Goal: Use online tool/utility: Utilize a website feature to perform a specific function

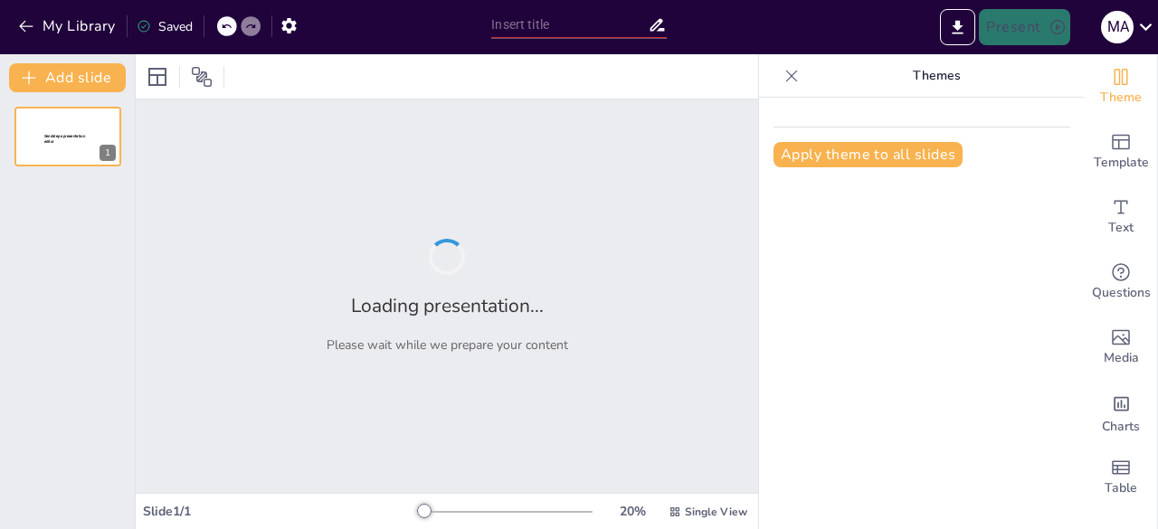
type input "Análisis del Comercial: Impacto, Marketing y Legado Social"
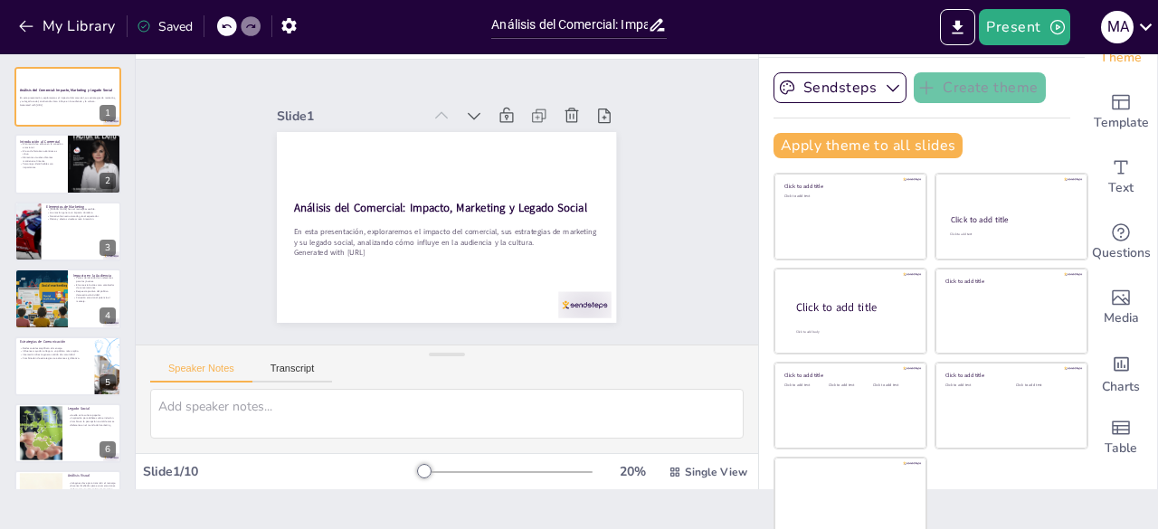
scroll to position [45, 0]
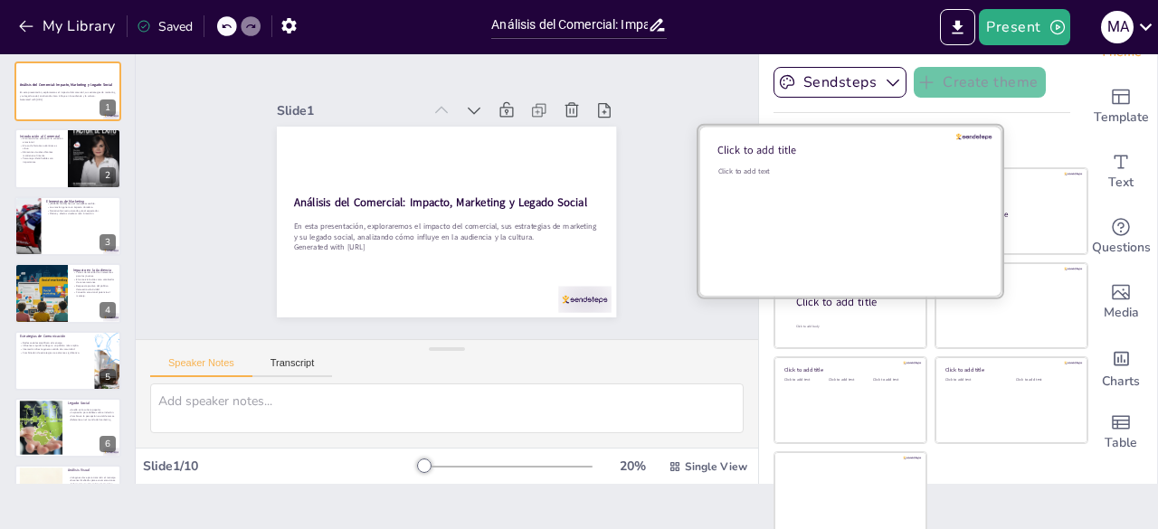
click at [811, 212] on div "Click to add text" at bounding box center [847, 222] width 259 height 112
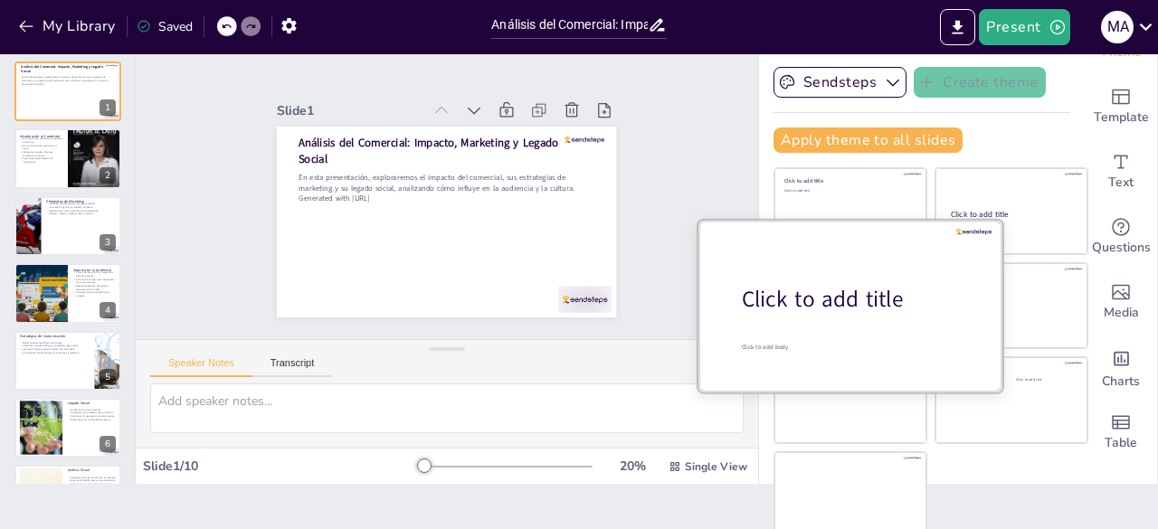
click at [946, 314] on div at bounding box center [850, 305] width 304 height 171
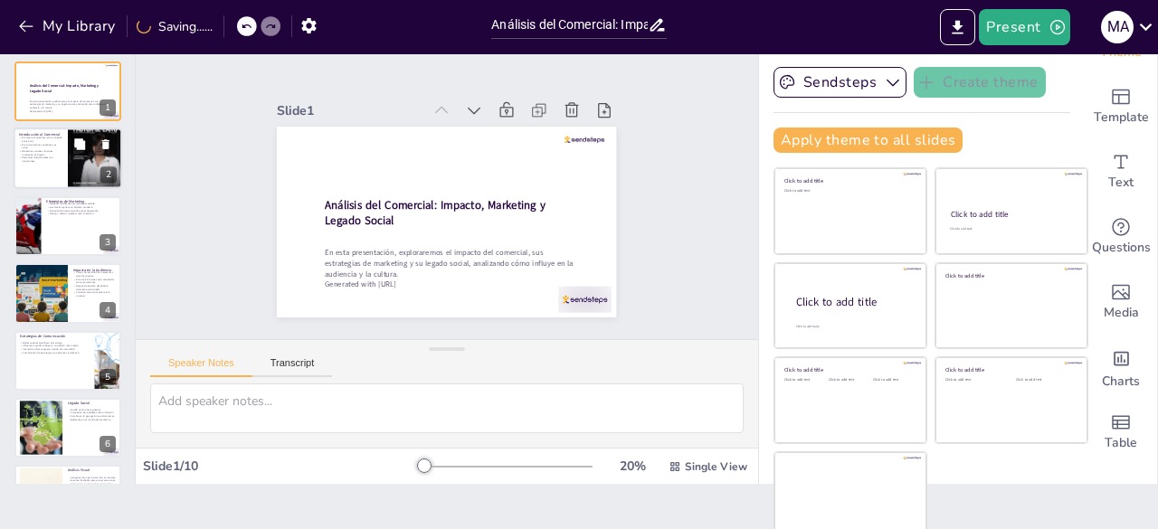
click at [60, 147] on p "El uso de historias auténticas es clave." at bounding box center [40, 146] width 43 height 6
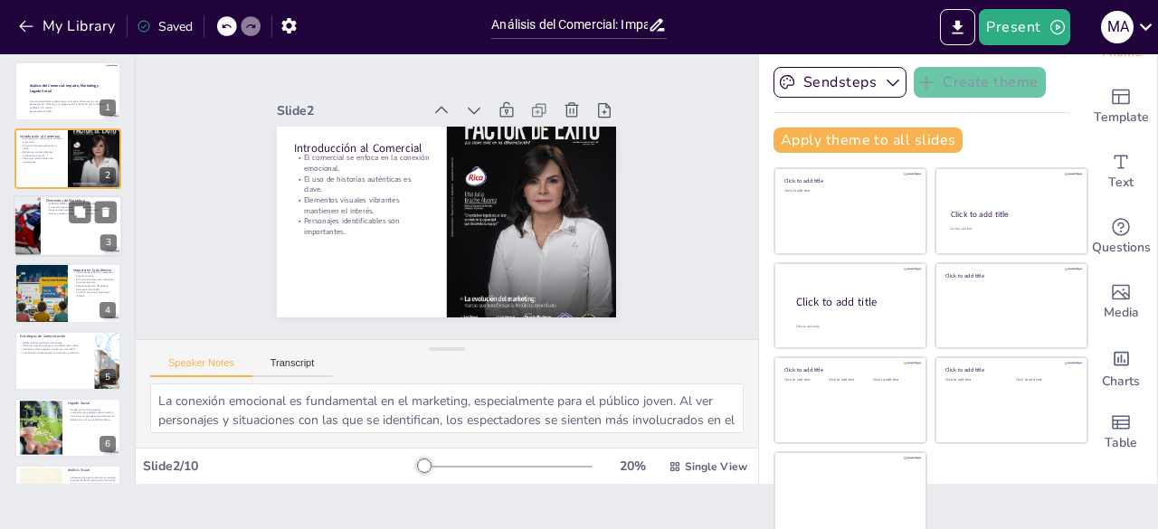
click at [57, 232] on div at bounding box center [68, 226] width 109 height 62
type textarea "El humor es una herramienta poderosa en el marketing. Cuando se utiliza adecuad…"
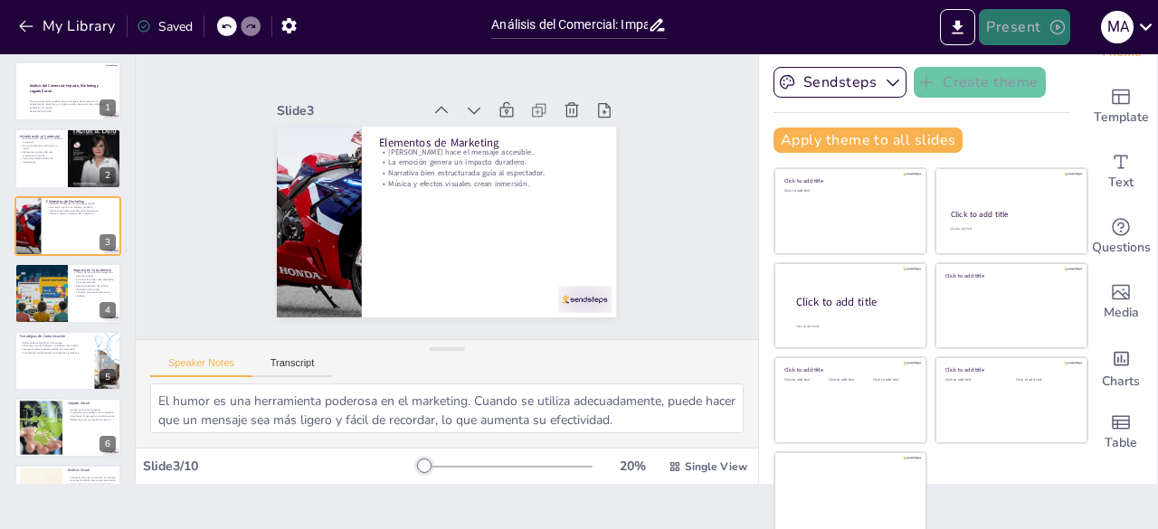
click at [998, 17] on button "Present" at bounding box center [1024, 27] width 90 height 36
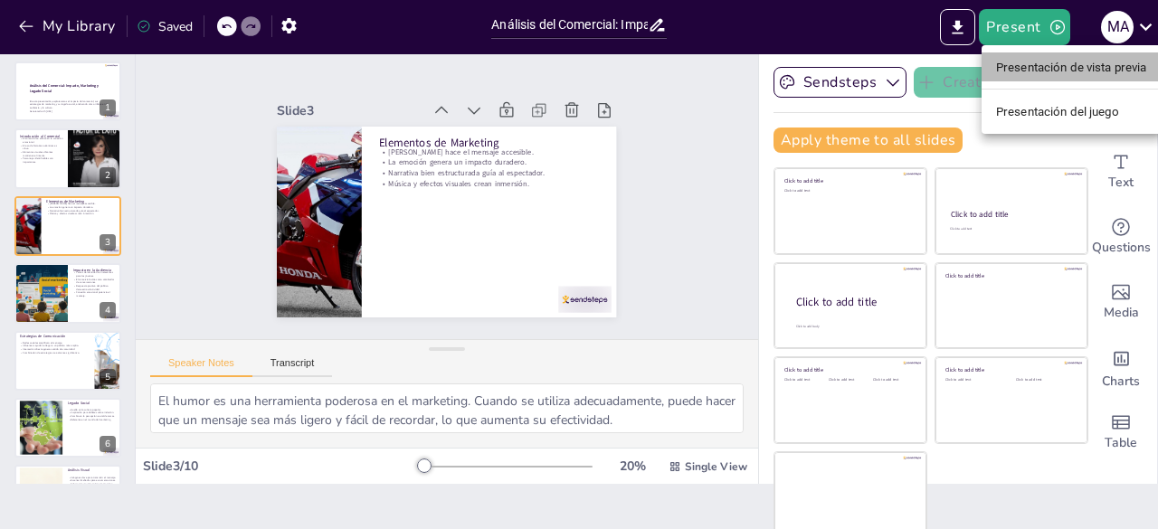
click at [1029, 62] on font "Presentación de vista previa" at bounding box center [1071, 68] width 151 height 14
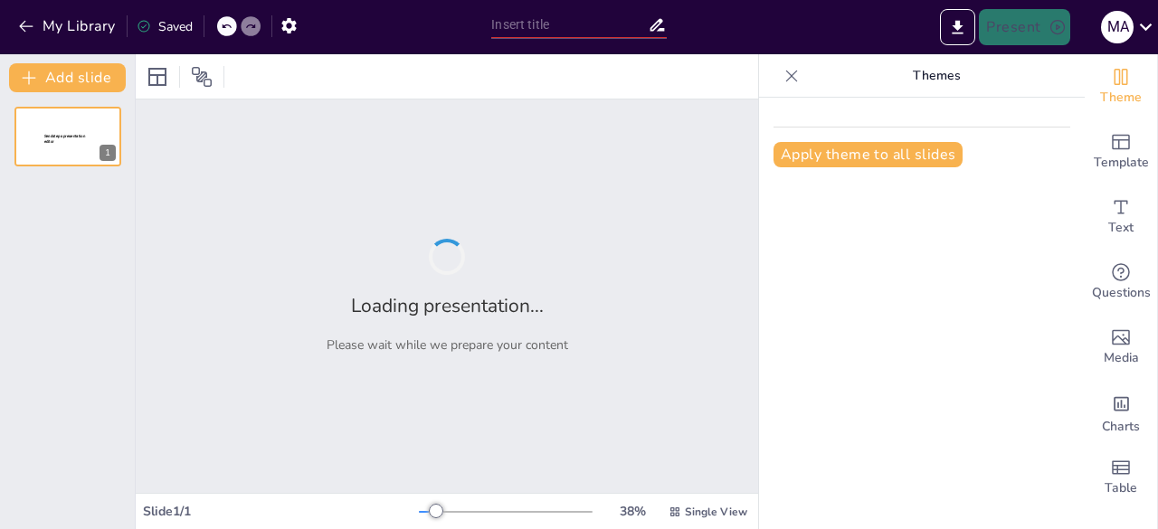
type input "Análisis del Comercial: Impacto, Marketing y Legado Social"
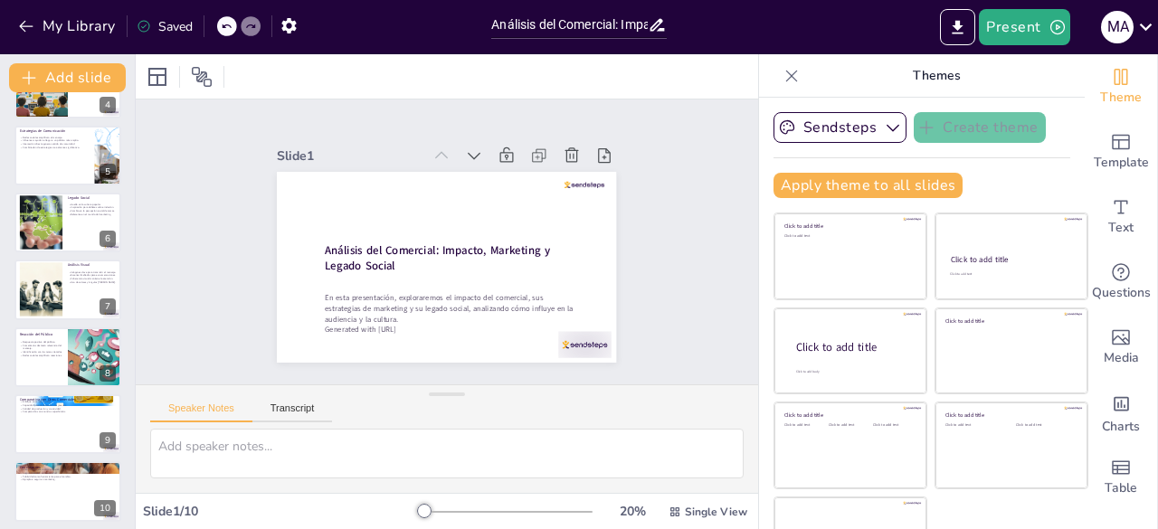
scroll to position [257, 0]
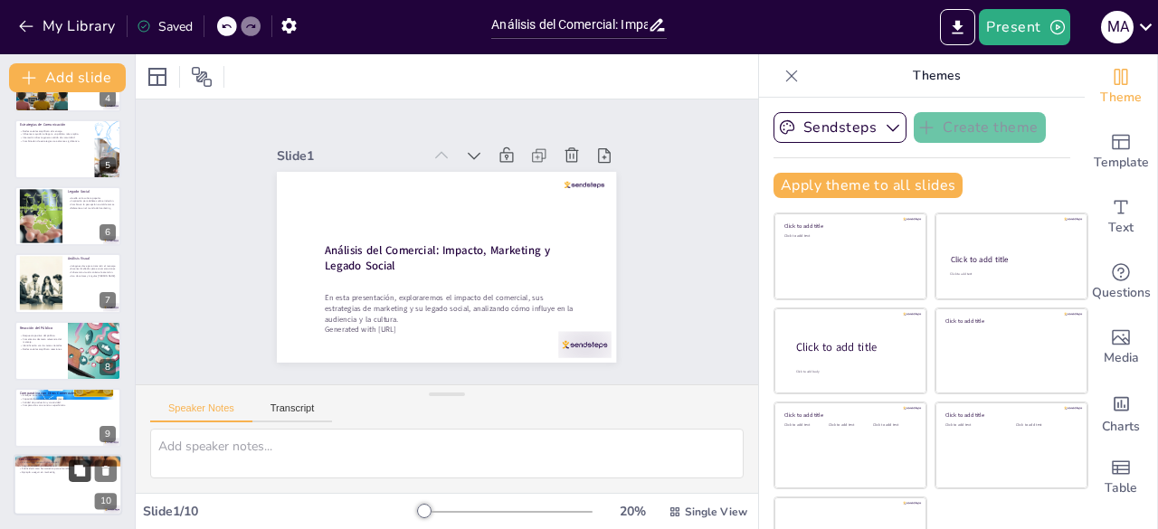
click at [84, 474] on icon at bounding box center [79, 471] width 11 height 11
type textarea "Generar diálogo social es uno de los mayores logros de un comercial. Esto puede…"
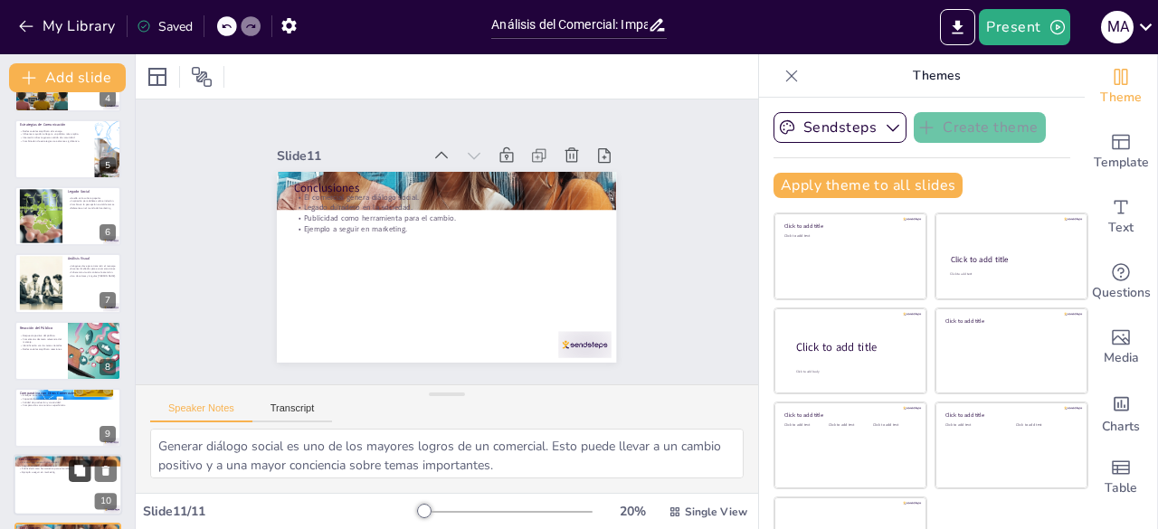
scroll to position [324, 0]
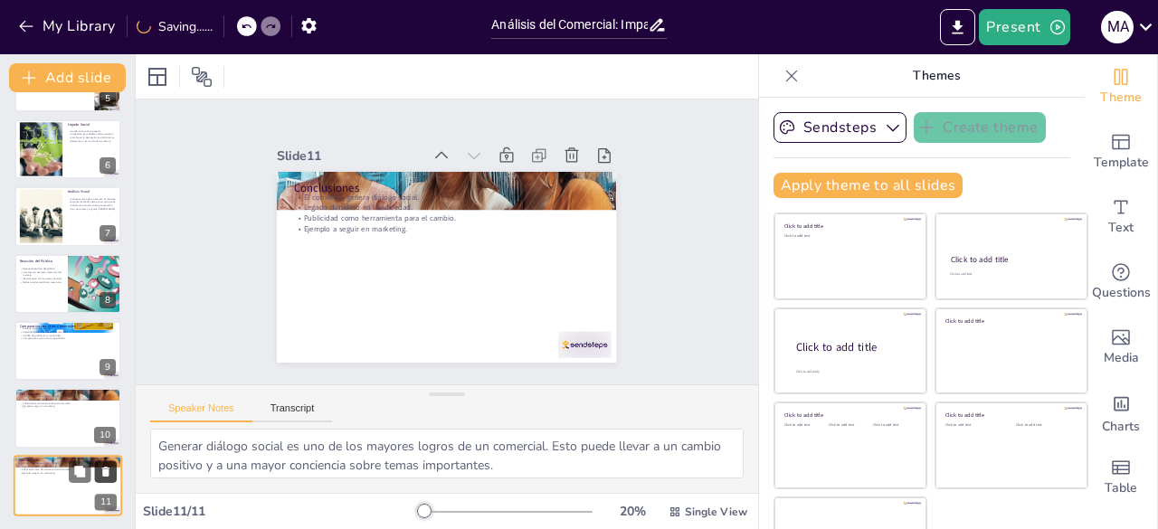
click at [111, 468] on icon at bounding box center [106, 471] width 13 height 13
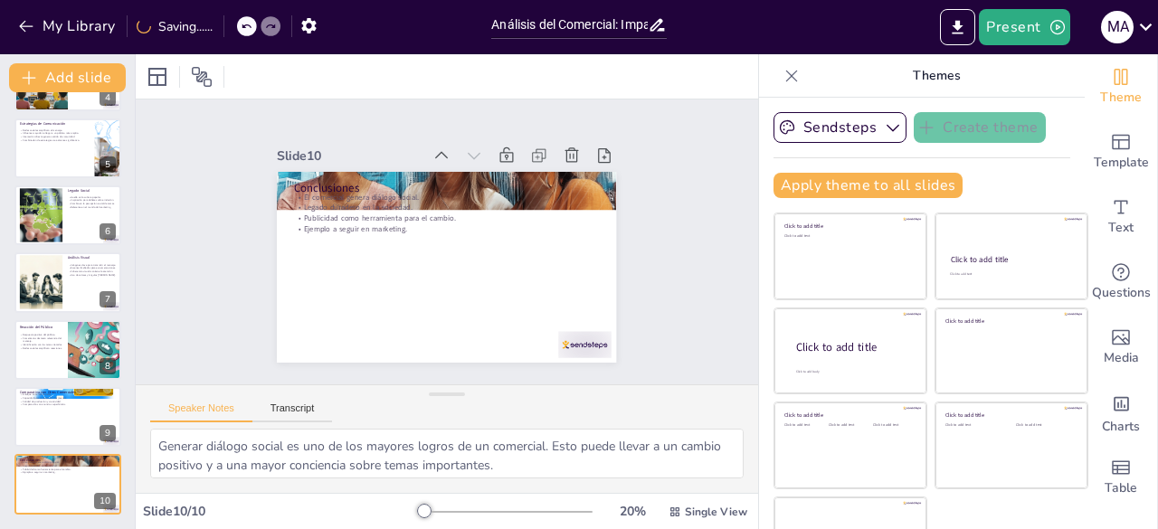
scroll to position [257, 0]
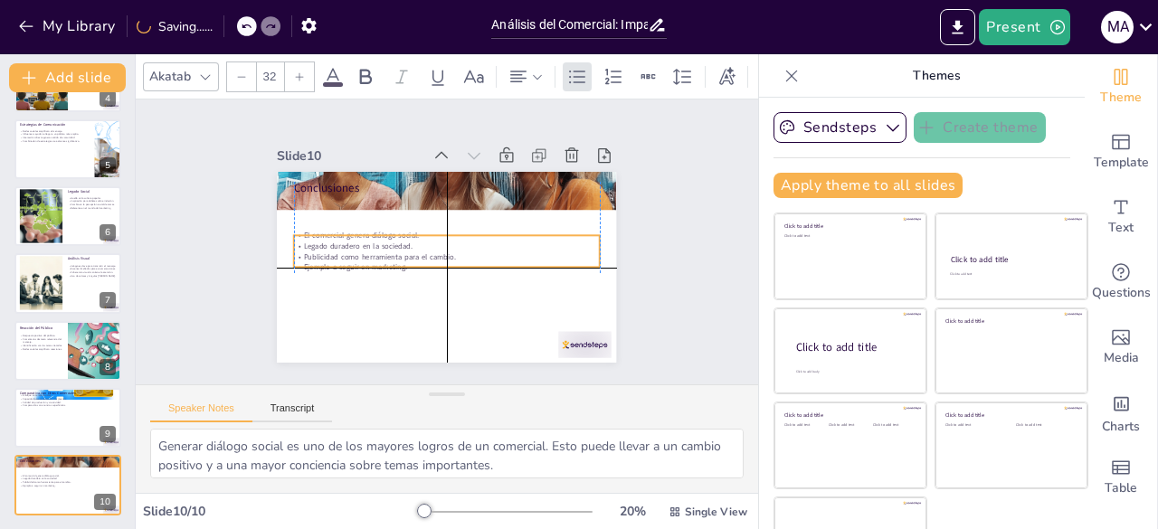
drag, startPoint x: 315, startPoint y: 211, endPoint x: 315, endPoint y: 256, distance: 45.2
click at [315, 256] on div "El comercial genera diálogo social. Legado duradero en la sociedad. Publicidad …" at bounding box center [447, 251] width 306 height 43
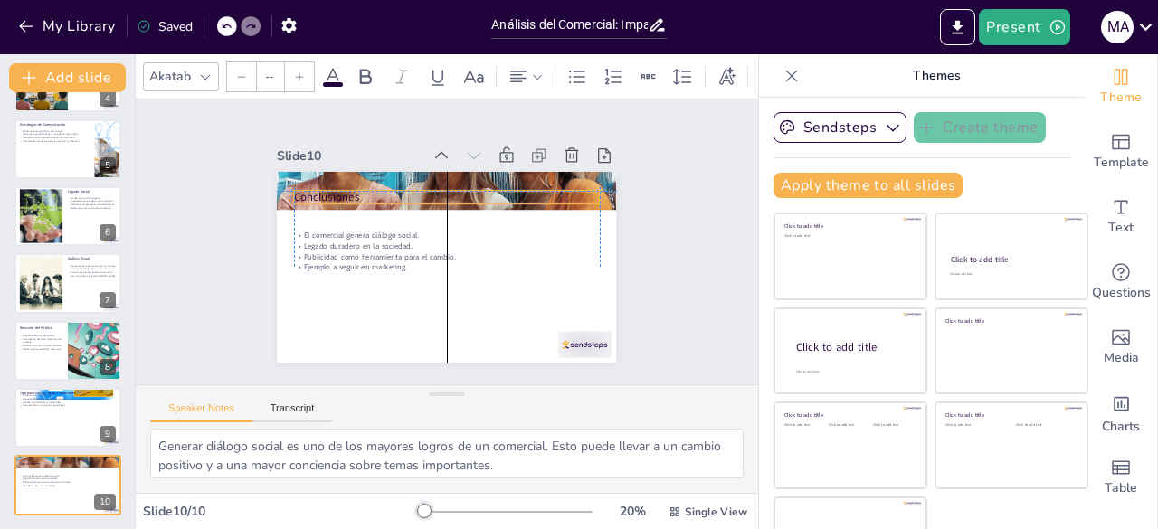
type input "48"
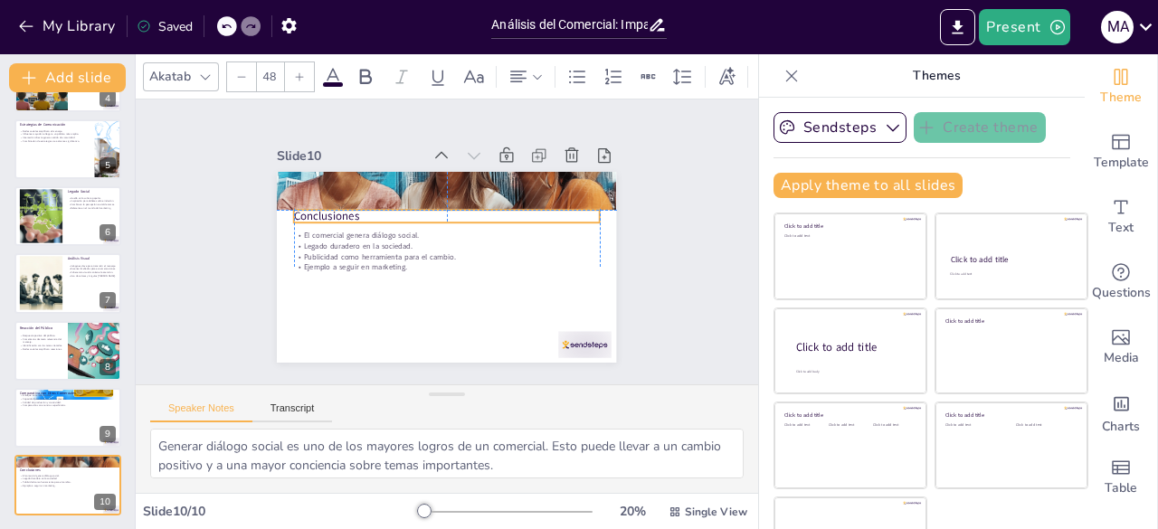
drag, startPoint x: 318, startPoint y: 173, endPoint x: 317, endPoint y: 200, distance: 27.2
click at [317, 190] on div "Conclusiones El comercial genera diálogo social. Legado duradero en la sociedad…" at bounding box center [438, 172] width 337 height 35
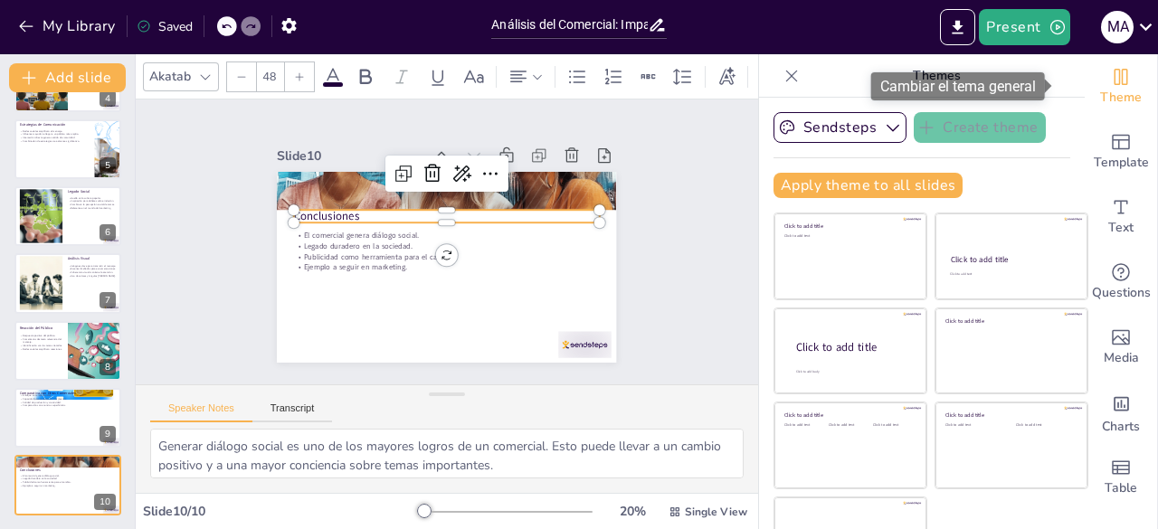
click at [1110, 68] on icon "Change the overall theme" at bounding box center [1121, 77] width 22 height 22
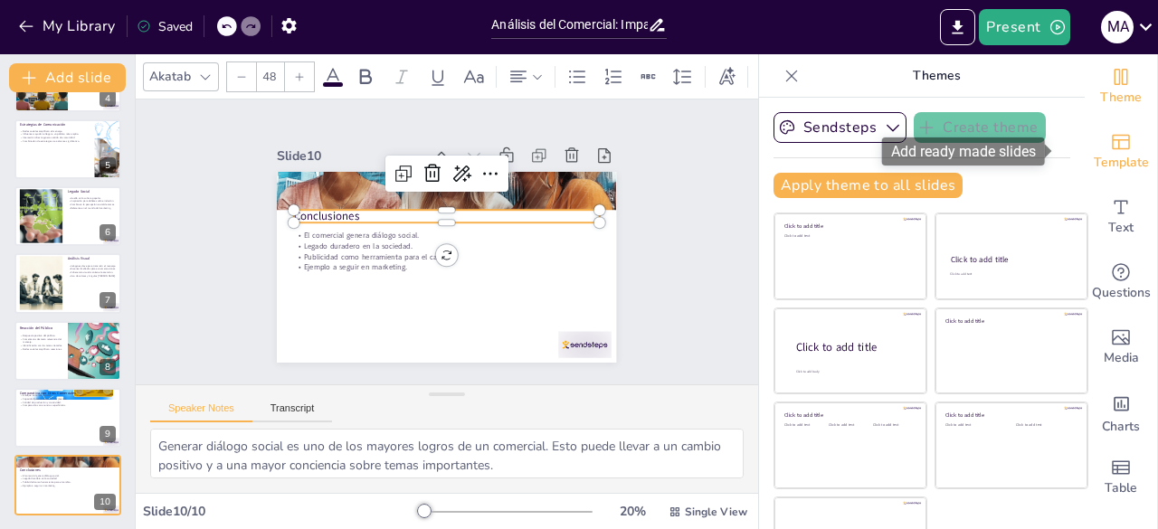
click at [1110, 142] on icon "Add ready made slides" at bounding box center [1121, 142] width 22 height 22
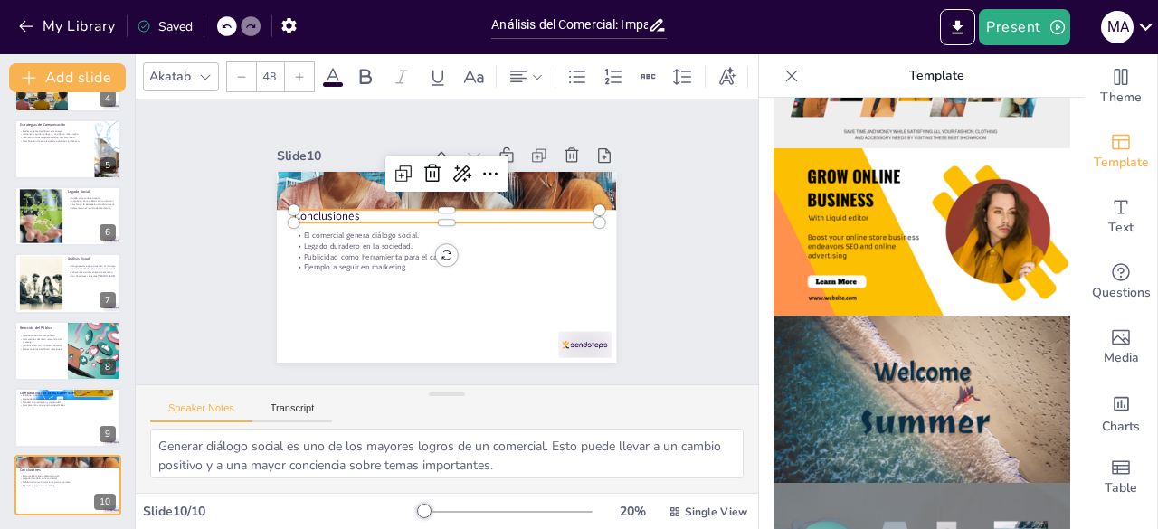
scroll to position [468, 0]
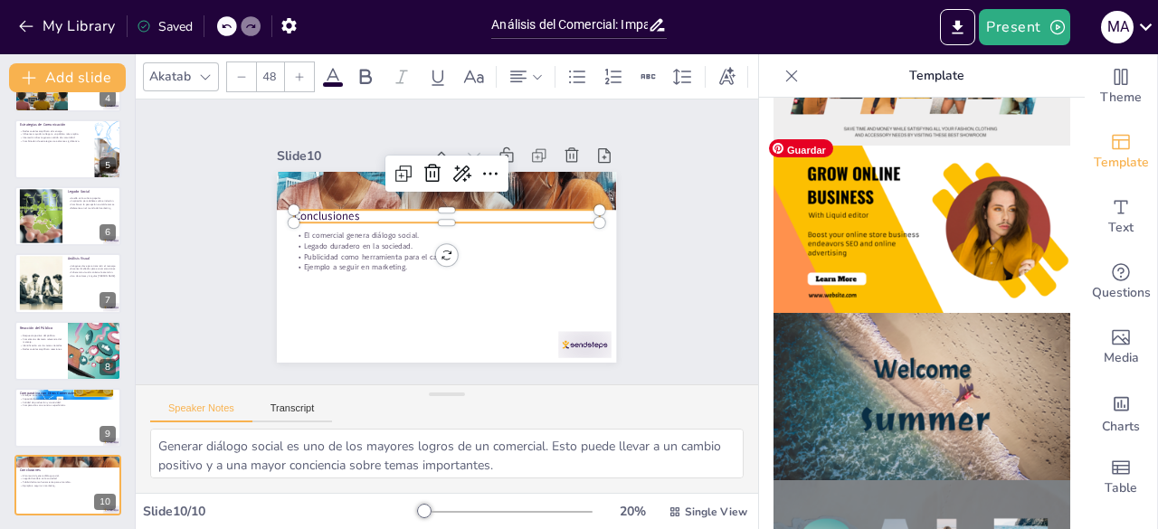
click at [927, 223] on img at bounding box center [921, 229] width 297 height 167
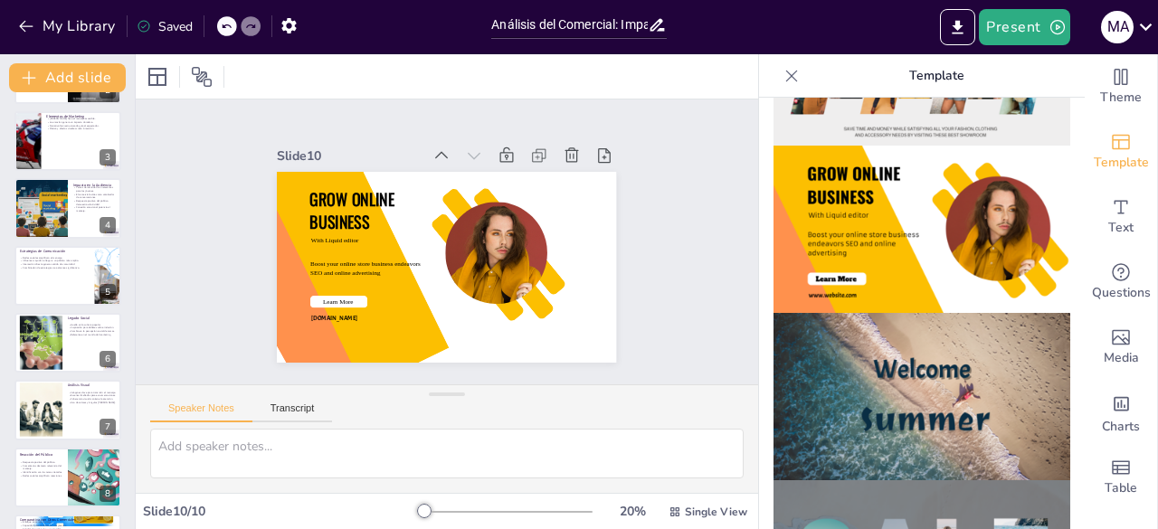
scroll to position [0, 0]
